Goal: Information Seeking & Learning: Learn about a topic

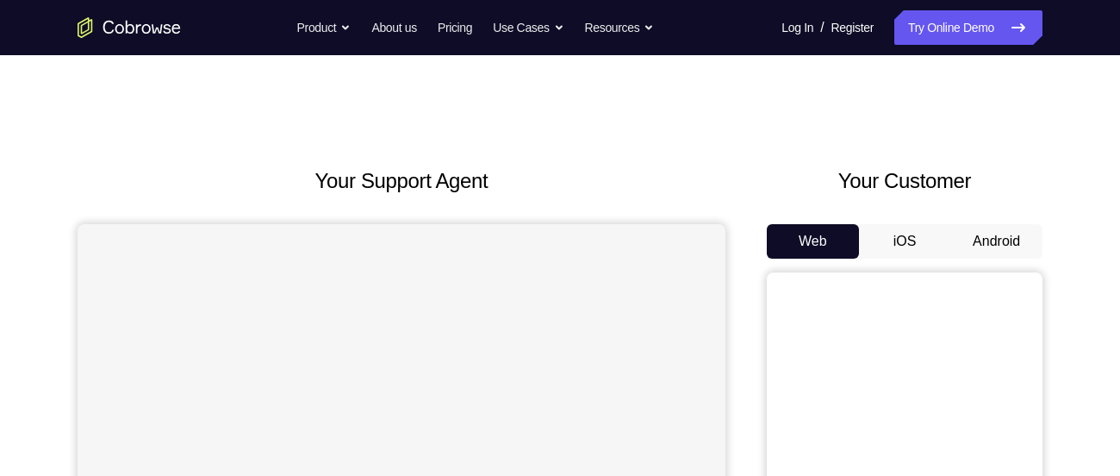
click at [989, 240] on button "Android" at bounding box center [997, 241] width 92 height 34
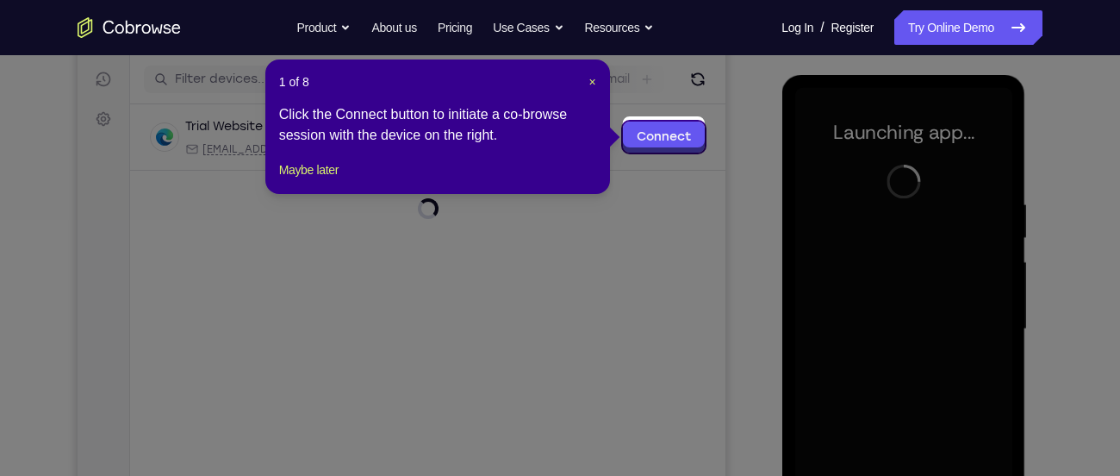
scroll to position [220, 0]
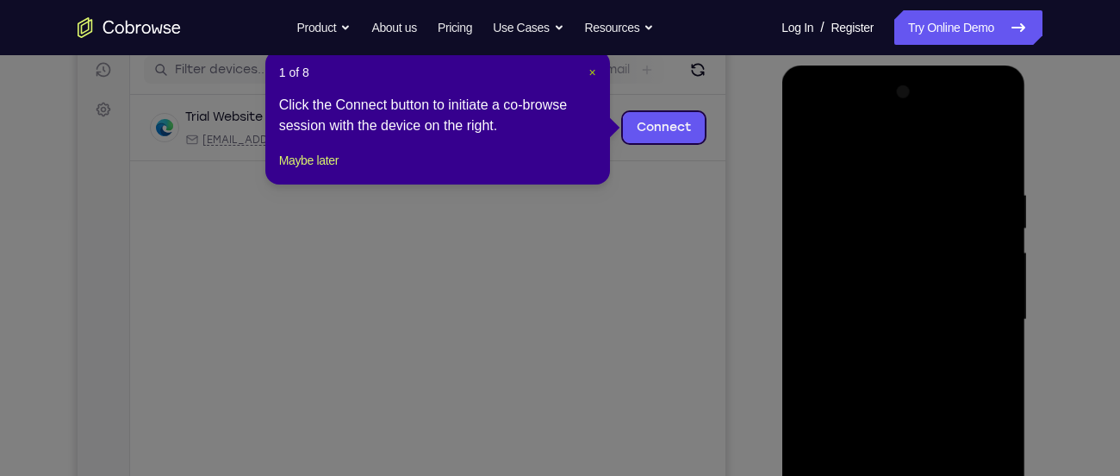
click at [596, 73] on span "×" at bounding box center [593, 73] width 7 height 14
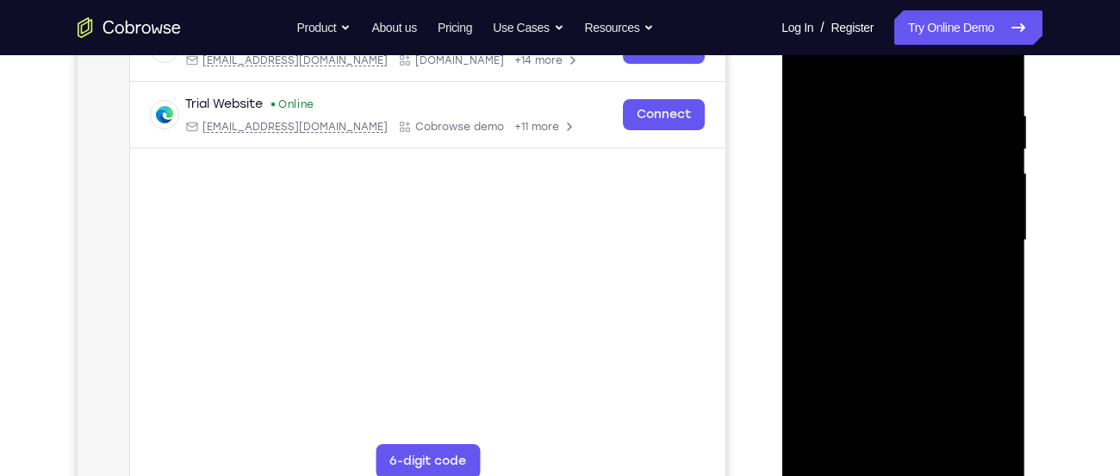
scroll to position [300, 0]
click at [900, 467] on div at bounding box center [903, 239] width 217 height 483
click at [963, 390] on div at bounding box center [903, 239] width 217 height 483
click at [975, 395] on div at bounding box center [903, 239] width 217 height 483
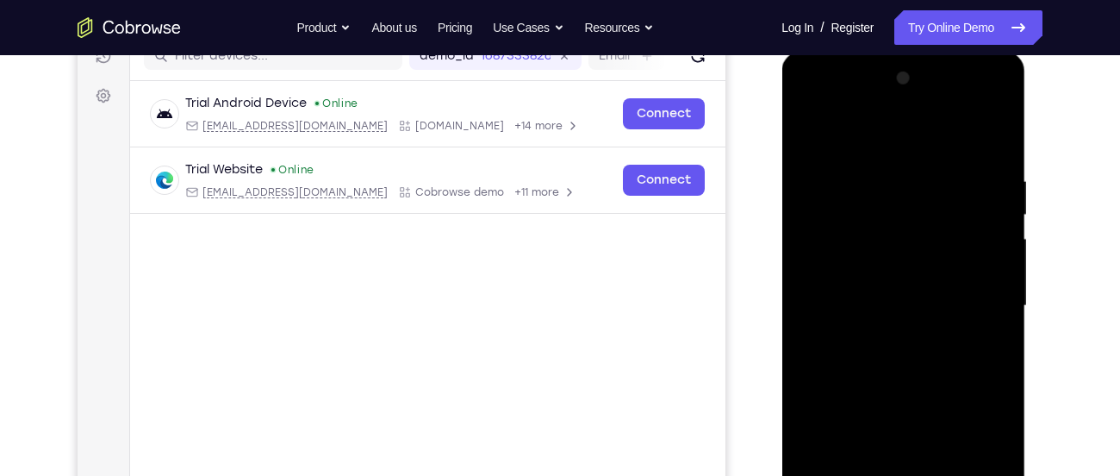
scroll to position [239, 0]
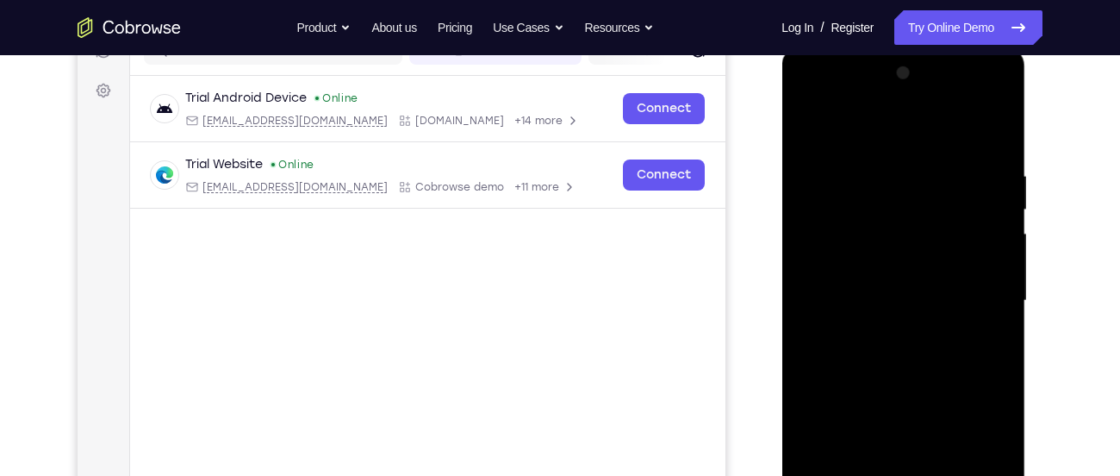
click at [888, 130] on div at bounding box center [903, 300] width 217 height 483
click at [971, 299] on div at bounding box center [903, 300] width 217 height 483
click at [804, 99] on div at bounding box center [903, 300] width 217 height 483
click at [832, 251] on div at bounding box center [903, 300] width 217 height 483
click at [873, 308] on div at bounding box center [903, 300] width 217 height 483
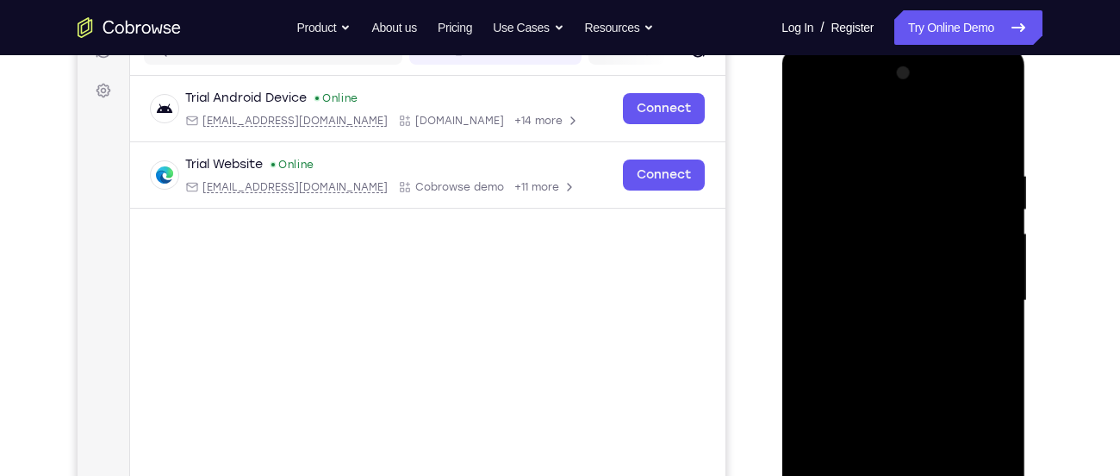
click at [892, 281] on div at bounding box center [903, 300] width 217 height 483
click at [891, 319] on div at bounding box center [903, 300] width 217 height 483
click at [855, 310] on div at bounding box center [903, 300] width 217 height 483
drag, startPoint x: 878, startPoint y: 335, endPoint x: 895, endPoint y: 207, distance: 129.5
click at [895, 207] on div at bounding box center [903, 300] width 217 height 483
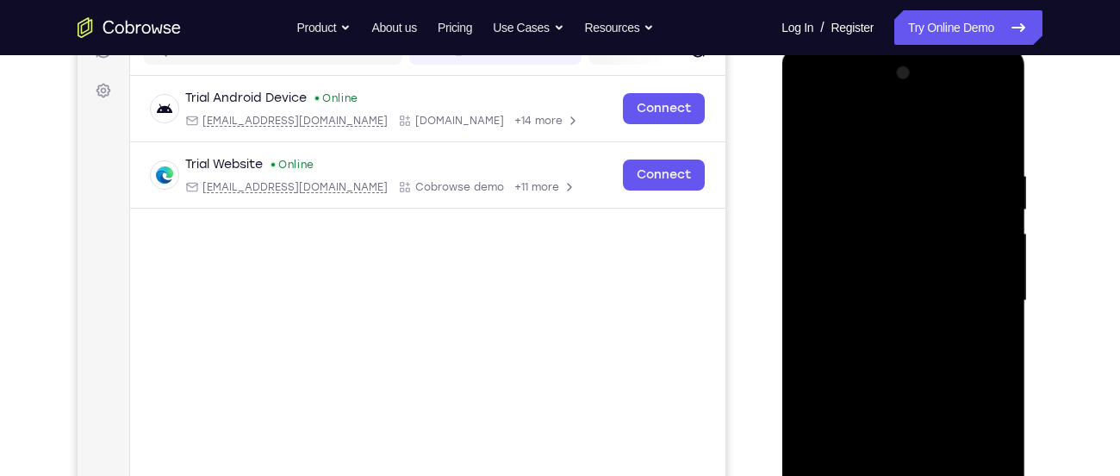
click at [887, 340] on div at bounding box center [903, 300] width 217 height 483
click at [964, 146] on div at bounding box center [903, 300] width 217 height 483
click at [816, 238] on div at bounding box center [903, 300] width 217 height 483
drag, startPoint x: 885, startPoint y: 285, endPoint x: 933, endPoint y: 128, distance: 164.1
click at [933, 128] on div at bounding box center [903, 300] width 217 height 483
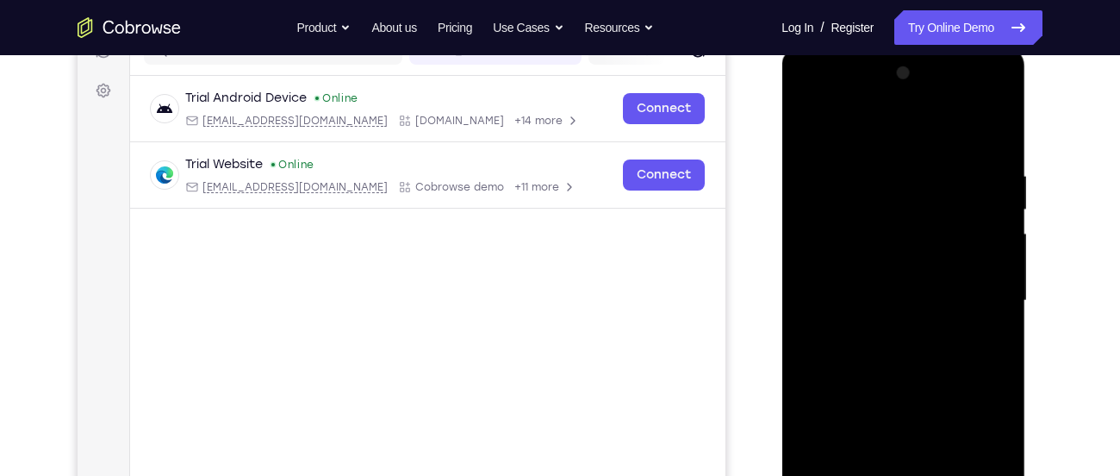
drag, startPoint x: 930, startPoint y: 279, endPoint x: 950, endPoint y: 405, distance: 127.4
click at [950, 405] on div at bounding box center [903, 300] width 217 height 483
drag, startPoint x: 946, startPoint y: 228, endPoint x: 975, endPoint y: 420, distance: 194.3
click at [975, 420] on div at bounding box center [903, 300] width 217 height 483
click at [842, 184] on div at bounding box center [903, 300] width 217 height 483
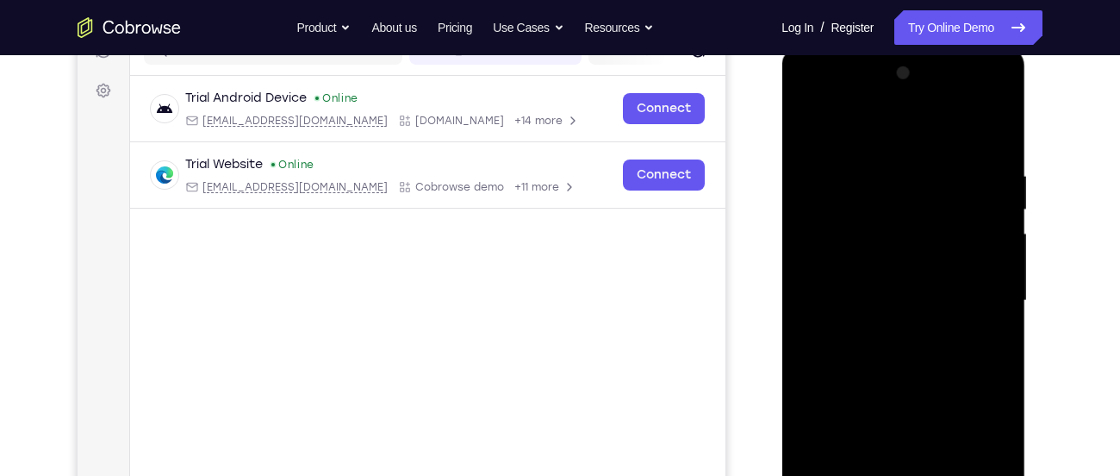
drag, startPoint x: 968, startPoint y: 266, endPoint x: 848, endPoint y: 276, distance: 120.2
click at [848, 276] on div at bounding box center [903, 300] width 217 height 483
click at [804, 128] on div at bounding box center [903, 300] width 217 height 483
click at [845, 346] on div at bounding box center [903, 300] width 217 height 483
drag, startPoint x: 953, startPoint y: 194, endPoint x: 952, endPoint y: 115, distance: 79.3
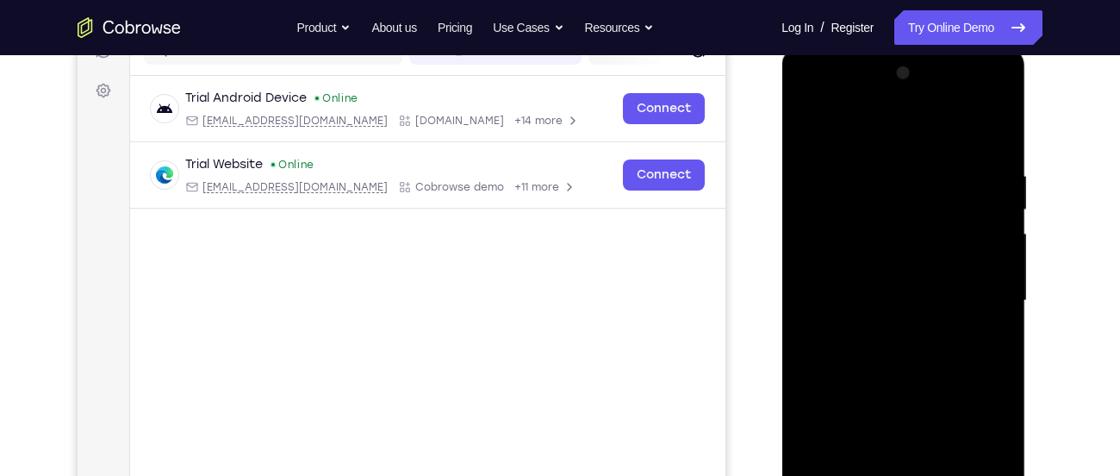
click at [952, 115] on div at bounding box center [903, 300] width 217 height 483
click at [812, 125] on div at bounding box center [903, 300] width 217 height 483
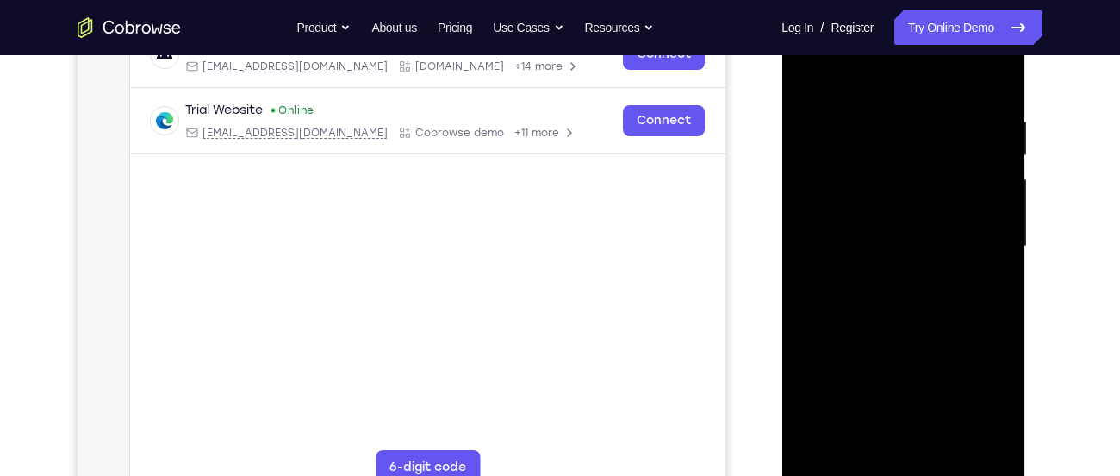
scroll to position [292, 0]
click at [814, 80] on div at bounding box center [903, 247] width 217 height 483
click at [814, 95] on div at bounding box center [903, 247] width 217 height 483
click at [970, 72] on div at bounding box center [903, 247] width 217 height 483
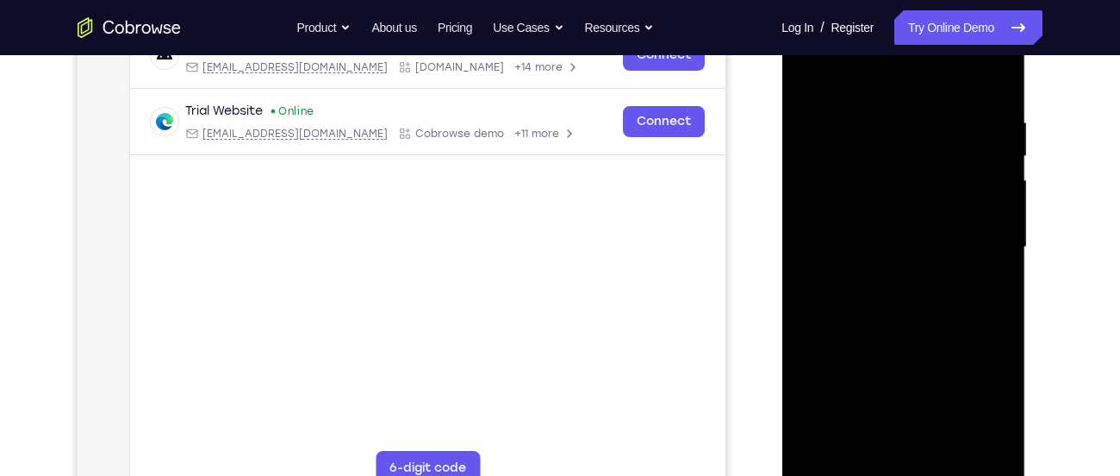
drag, startPoint x: 895, startPoint y: 210, endPoint x: 937, endPoint y: 102, distance: 116.5
click at [937, 102] on div at bounding box center [903, 247] width 217 height 483
click at [887, 206] on div at bounding box center [903, 247] width 217 height 483
click at [808, 72] on div at bounding box center [903, 247] width 217 height 483
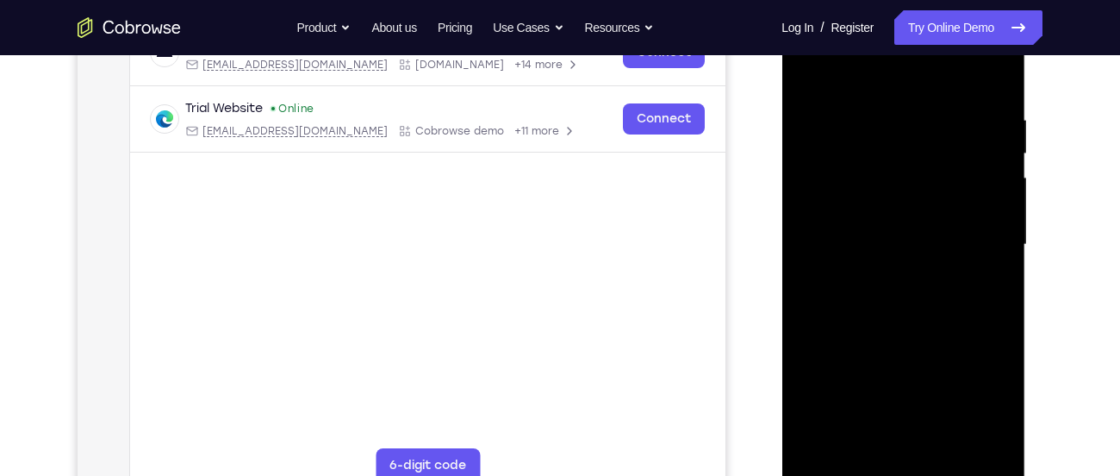
scroll to position [279, 0]
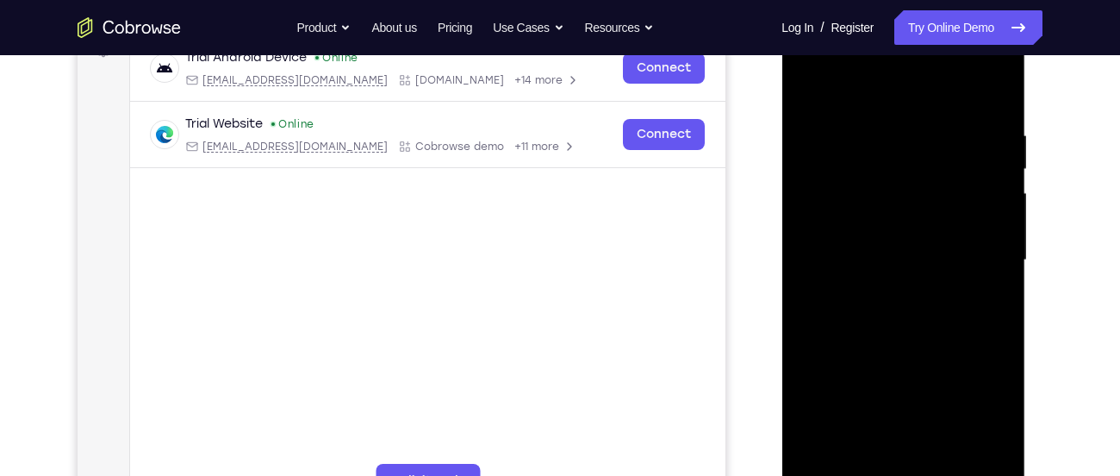
click at [981, 90] on div at bounding box center [903, 260] width 217 height 483
drag, startPoint x: 887, startPoint y: 209, endPoint x: 943, endPoint y: 42, distance: 176.3
click at [943, 42] on div at bounding box center [903, 260] width 217 height 483
drag, startPoint x: 894, startPoint y: 213, endPoint x: 934, endPoint y: 64, distance: 154.5
click at [934, 64] on div at bounding box center [903, 260] width 217 height 483
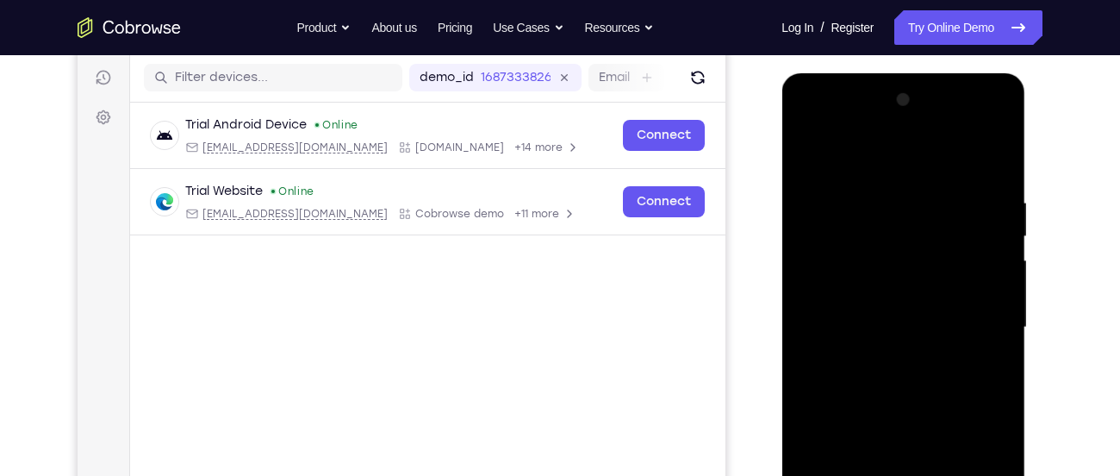
scroll to position [209, 0]
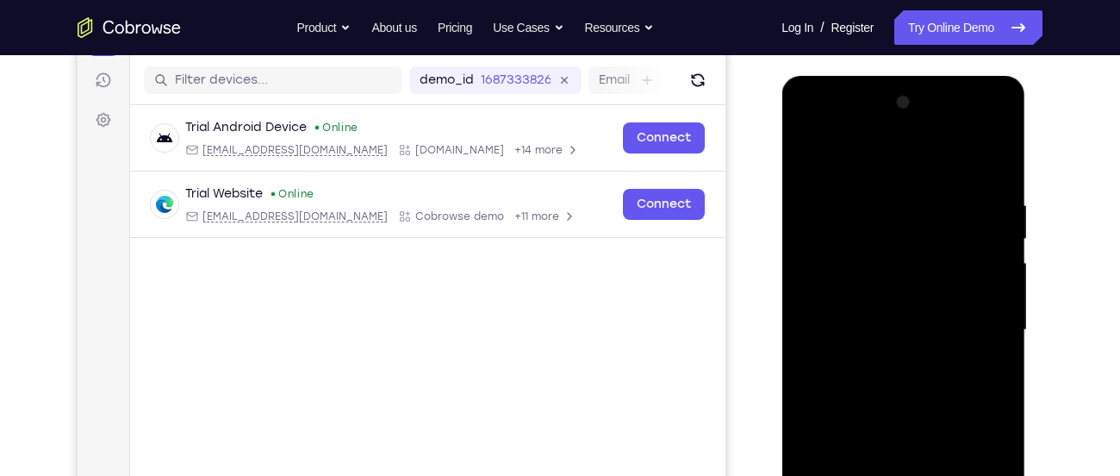
drag, startPoint x: 874, startPoint y: 196, endPoint x: 877, endPoint y: 356, distance: 160.3
click at [877, 356] on div at bounding box center [903, 330] width 217 height 483
drag, startPoint x: 883, startPoint y: 220, endPoint x: 886, endPoint y: 336, distance: 116.4
click at [886, 336] on div at bounding box center [903, 330] width 217 height 483
drag, startPoint x: 882, startPoint y: 230, endPoint x: 890, endPoint y: 323, distance: 93.5
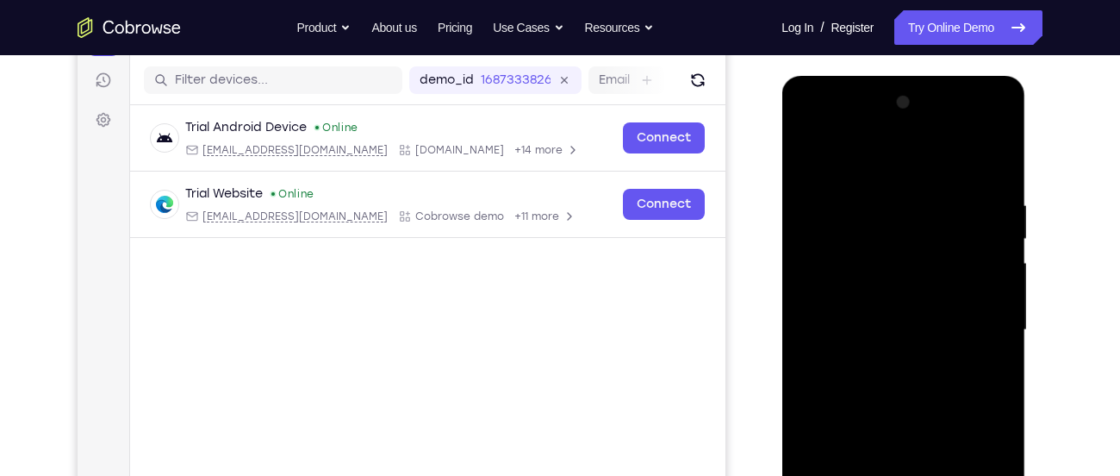
click at [890, 323] on div at bounding box center [903, 330] width 217 height 483
click at [877, 208] on div at bounding box center [903, 330] width 217 height 483
drag, startPoint x: 808, startPoint y: 346, endPoint x: 831, endPoint y: 145, distance: 202.9
click at [831, 145] on div at bounding box center [903, 330] width 217 height 483
click at [871, 333] on div at bounding box center [903, 330] width 217 height 483
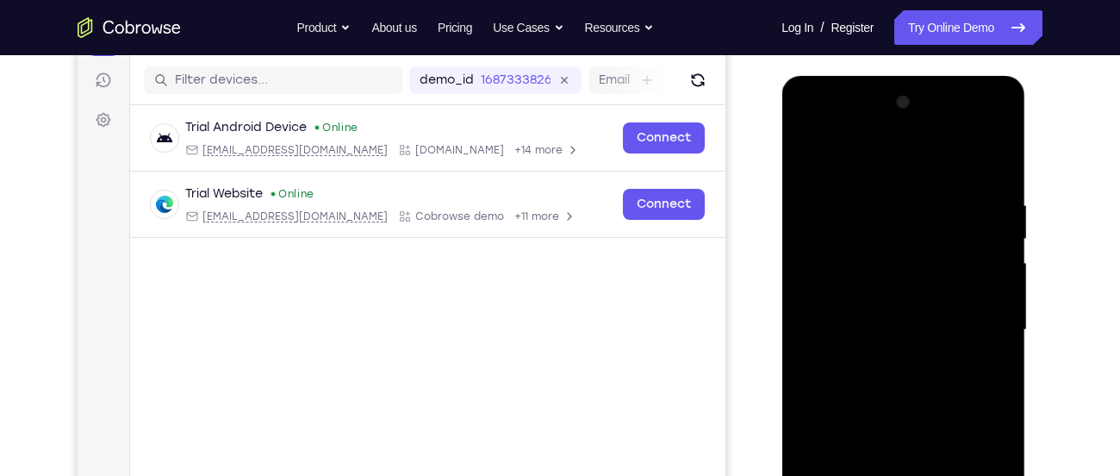
drag, startPoint x: 910, startPoint y: 333, endPoint x: 984, endPoint y: 80, distance: 263.2
click at [984, 80] on div at bounding box center [904, 333] width 244 height 514
drag, startPoint x: 957, startPoint y: 342, endPoint x: 997, endPoint y: 102, distance: 243.8
click at [997, 102] on div at bounding box center [903, 330] width 217 height 483
drag, startPoint x: 939, startPoint y: 334, endPoint x: 972, endPoint y: 175, distance: 161.9
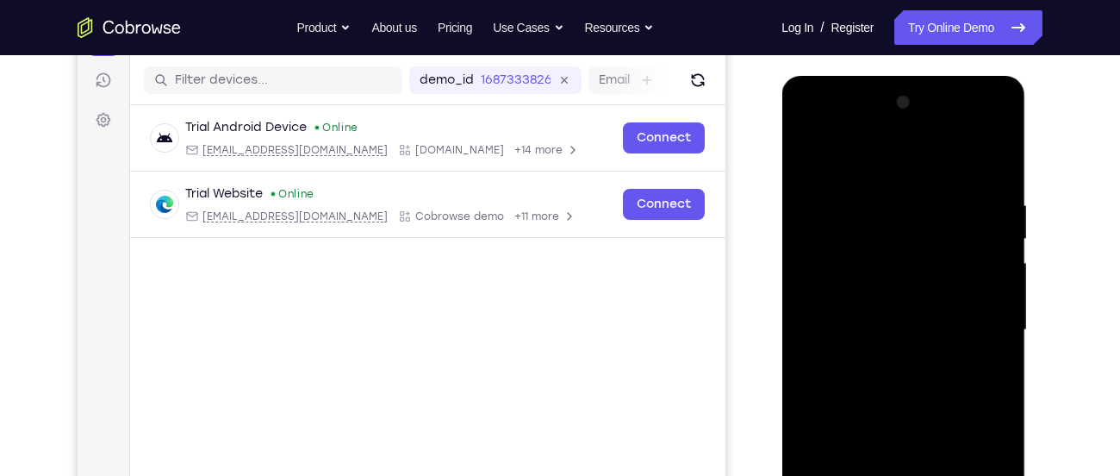
click at [972, 175] on div at bounding box center [903, 330] width 217 height 483
drag, startPoint x: 941, startPoint y: 371, endPoint x: 979, endPoint y: 127, distance: 246.8
click at [979, 127] on div at bounding box center [903, 330] width 217 height 483
drag, startPoint x: 955, startPoint y: 303, endPoint x: 987, endPoint y: 122, distance: 183.8
click at [987, 122] on div at bounding box center [903, 330] width 217 height 483
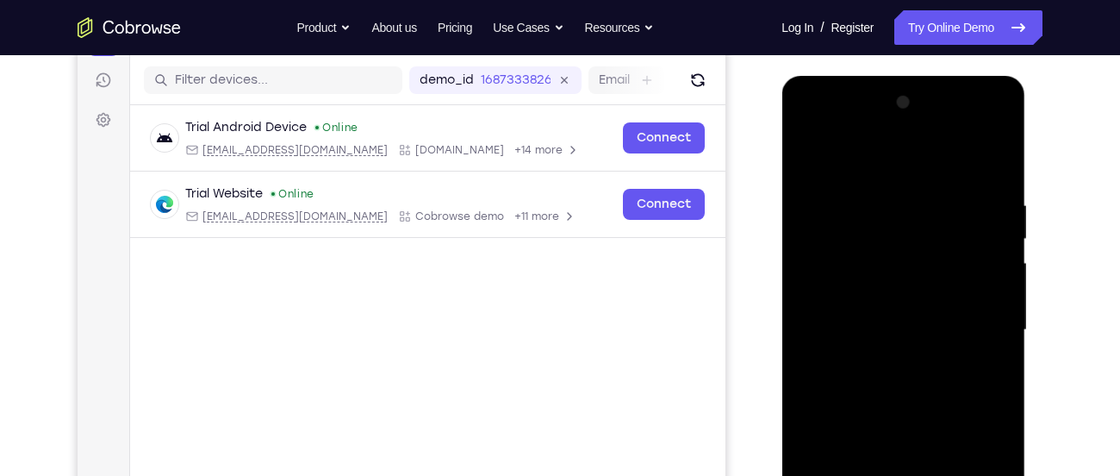
drag, startPoint x: 933, startPoint y: 319, endPoint x: 944, endPoint y: 172, distance: 147.8
click at [944, 172] on div at bounding box center [903, 330] width 217 height 483
drag, startPoint x: 933, startPoint y: 259, endPoint x: 938, endPoint y: 323, distance: 64.8
click at [938, 323] on div at bounding box center [903, 330] width 217 height 483
click at [816, 279] on div at bounding box center [903, 330] width 217 height 483
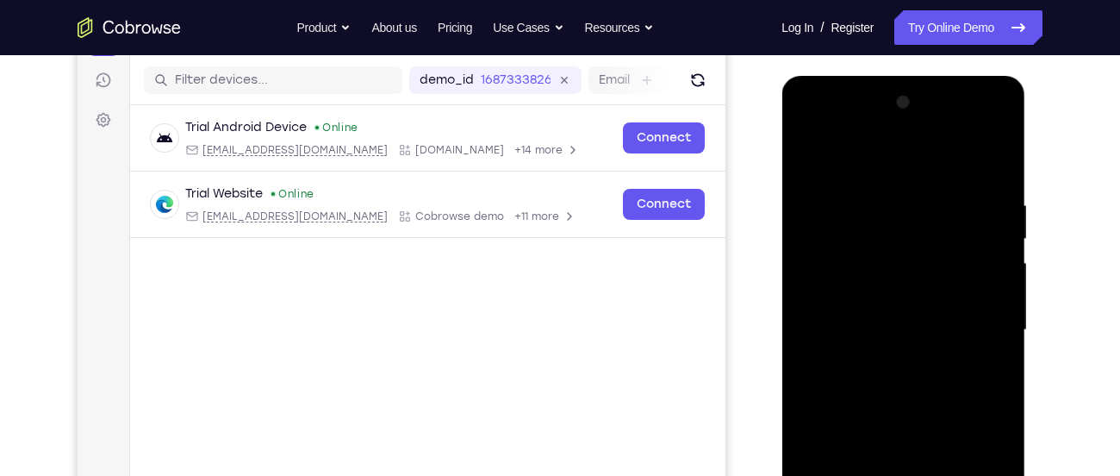
click at [806, 156] on div at bounding box center [903, 330] width 217 height 483
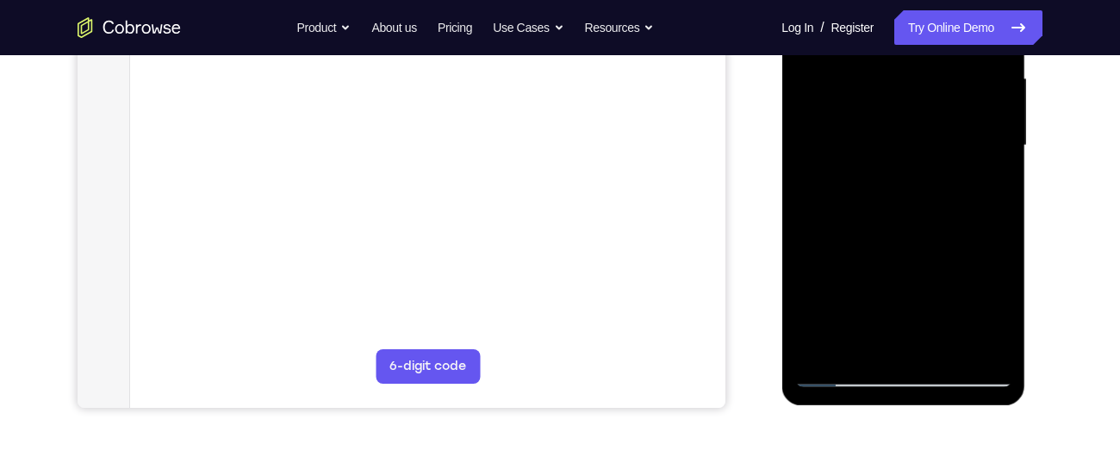
scroll to position [395, 0]
click at [842, 364] on div at bounding box center [903, 144] width 217 height 483
click at [842, 374] on div at bounding box center [903, 144] width 217 height 483
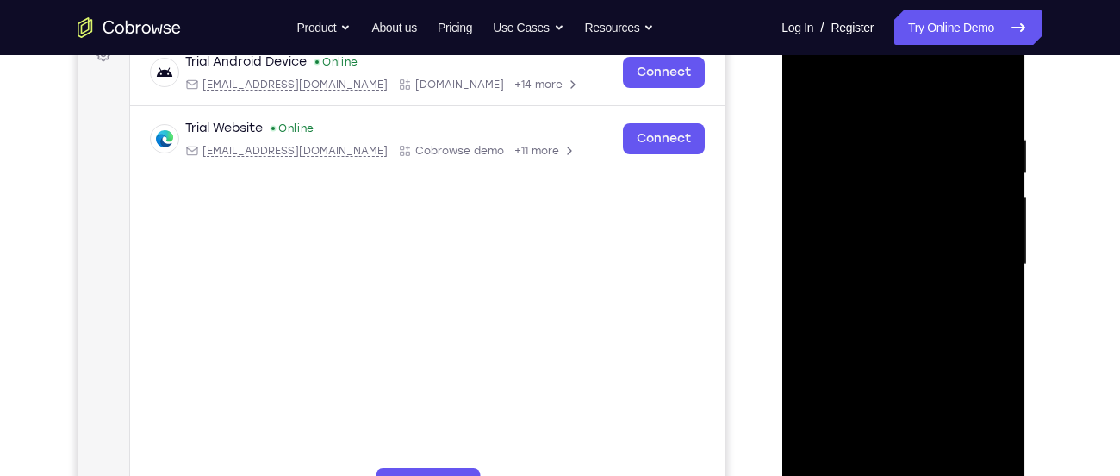
scroll to position [274, 0]
click at [855, 109] on div at bounding box center [903, 265] width 217 height 483
click at [810, 88] on div at bounding box center [903, 265] width 217 height 483
click at [1001, 60] on div at bounding box center [903, 265] width 217 height 483
click at [940, 388] on div at bounding box center [903, 265] width 217 height 483
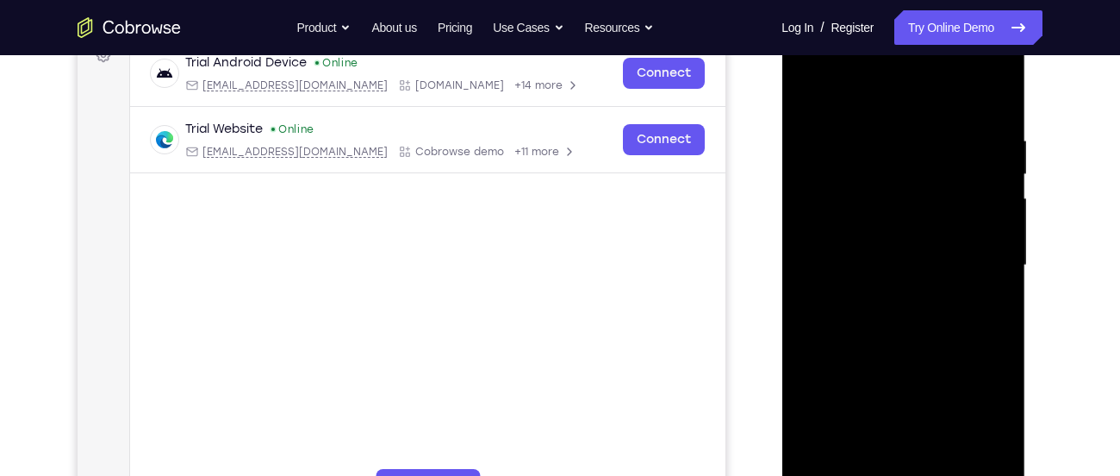
scroll to position [271, 0]
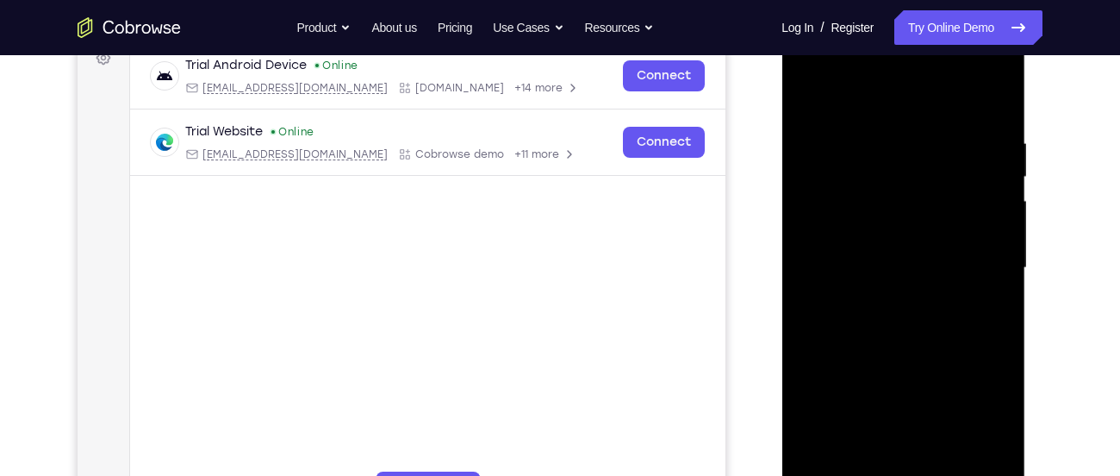
click at [978, 303] on div at bounding box center [903, 268] width 217 height 483
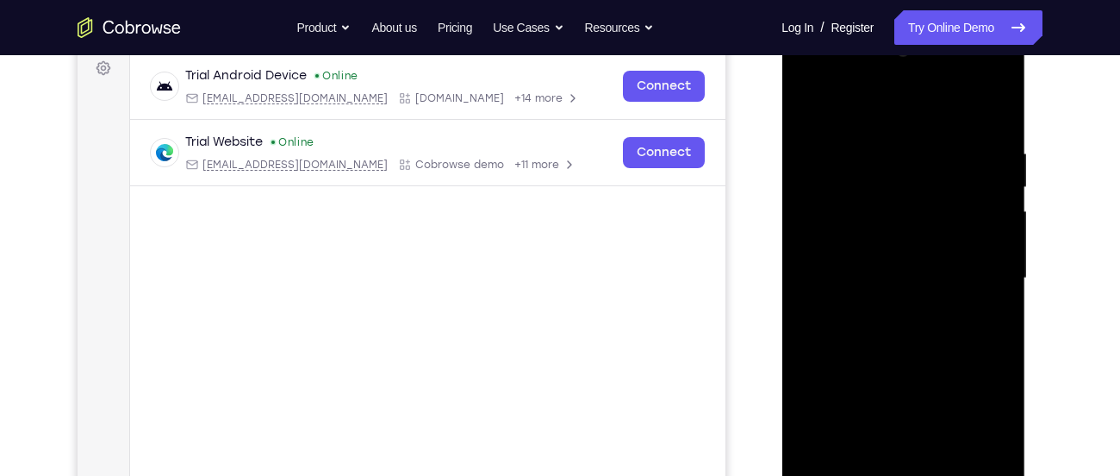
scroll to position [260, 0]
click at [877, 80] on div at bounding box center [903, 279] width 217 height 483
click at [873, 110] on div at bounding box center [903, 279] width 217 height 483
click at [826, 97] on div at bounding box center [903, 279] width 217 height 483
click at [935, 232] on div at bounding box center [903, 279] width 217 height 483
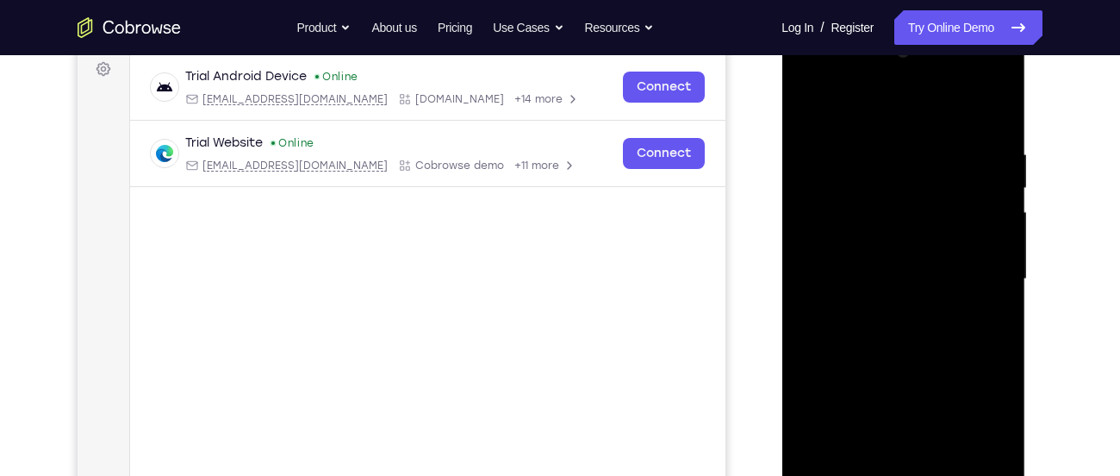
click at [971, 147] on div at bounding box center [903, 279] width 217 height 483
click at [851, 103] on div at bounding box center [903, 279] width 217 height 483
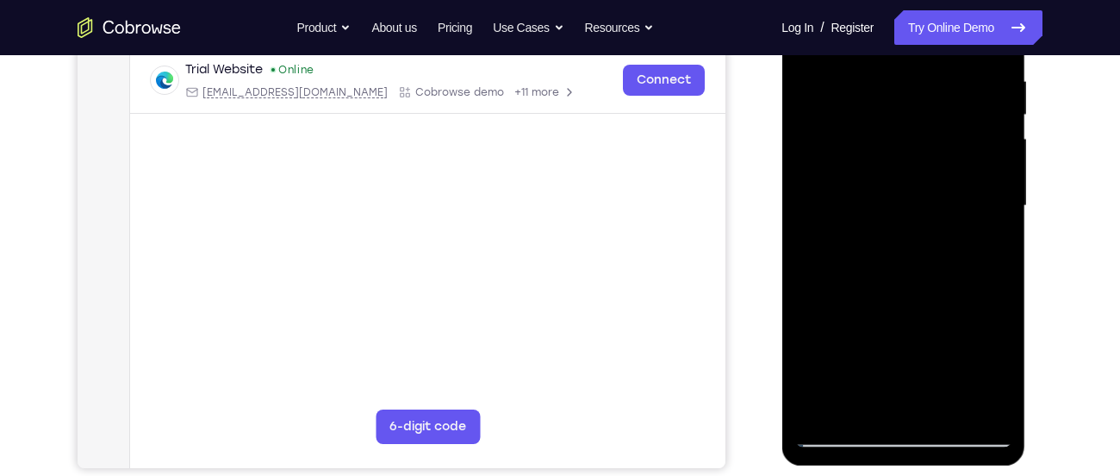
scroll to position [334, 0]
click at [868, 398] on div at bounding box center [903, 205] width 217 height 483
click at [841, 435] on div at bounding box center [903, 205] width 217 height 483
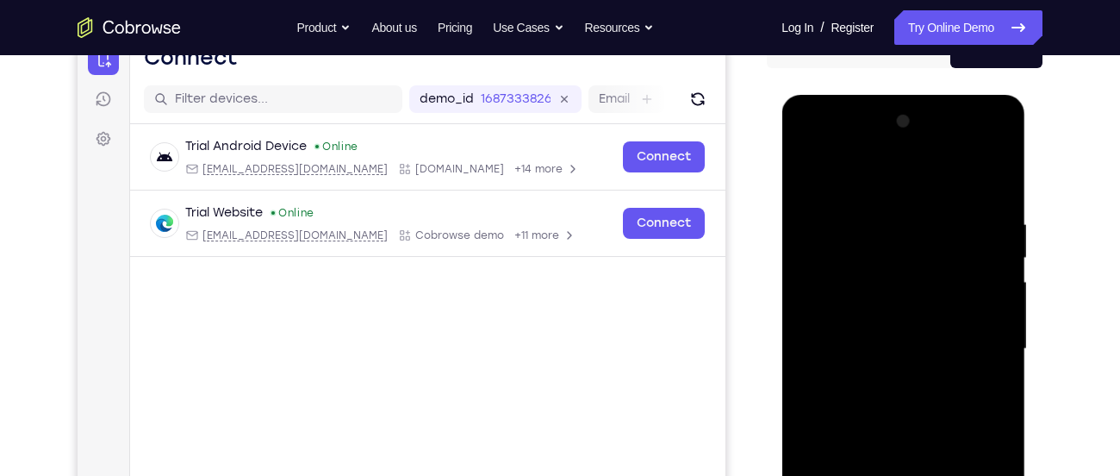
scroll to position [190, 0]
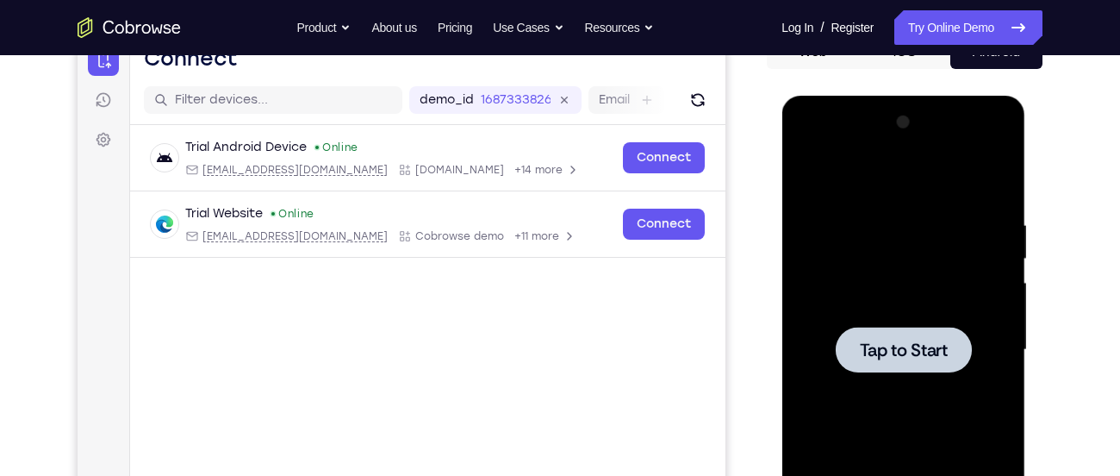
drag, startPoint x: 897, startPoint y: 212, endPoint x: 969, endPoint y: 497, distance: 294.1
click at [969, 96] on div "Tap to Start" at bounding box center [904, 96] width 244 height 0
